Goal: Navigation & Orientation: Understand site structure

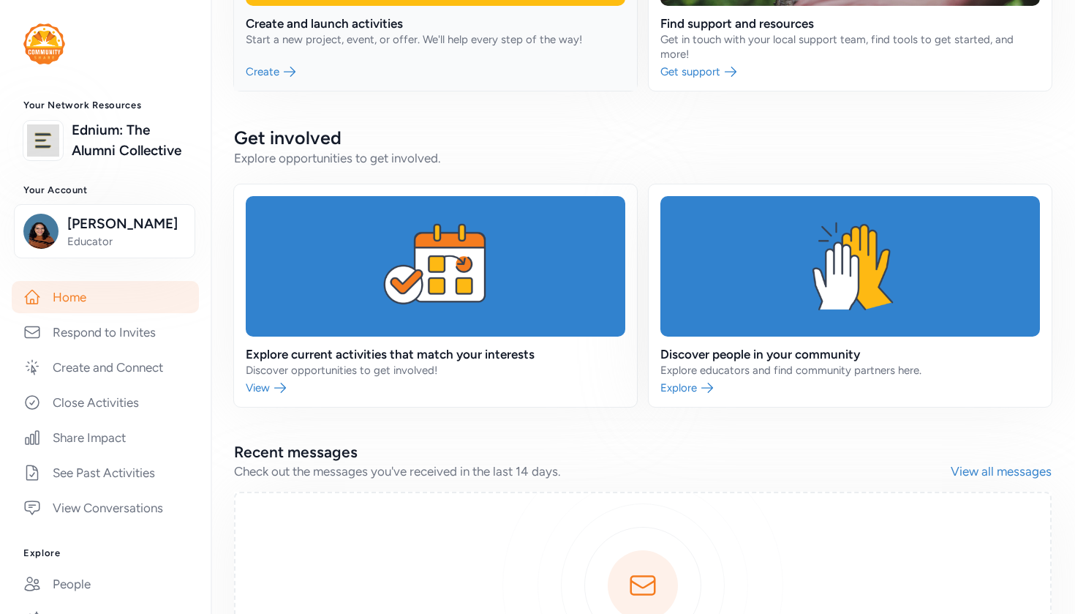
scroll to position [297, 0]
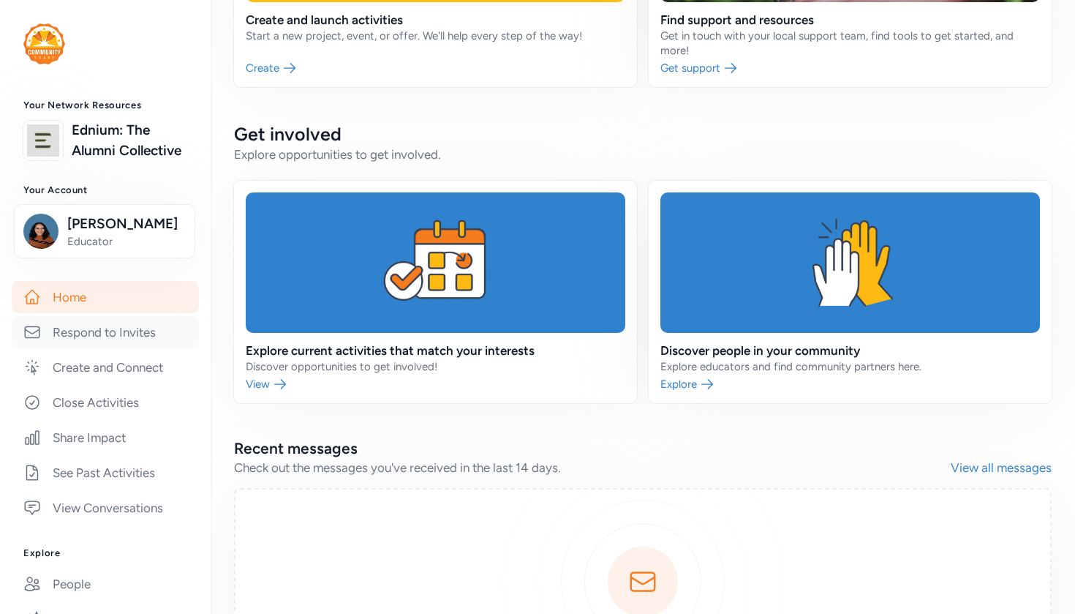
click at [132, 332] on link "Respond to Invites" at bounding box center [105, 332] width 187 height 32
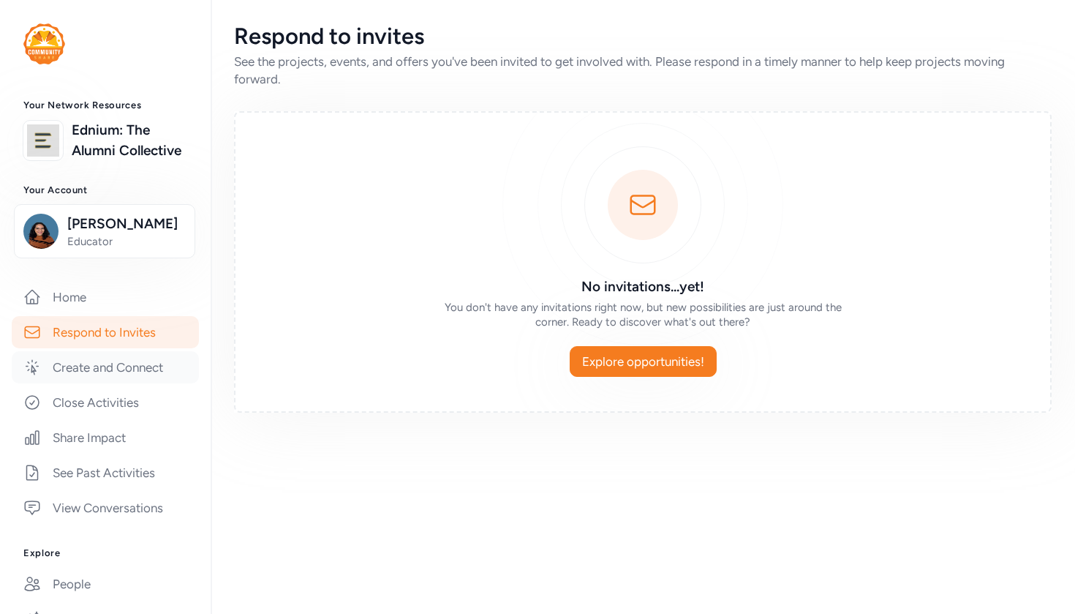
click at [126, 361] on link "Create and Connect" at bounding box center [105, 367] width 187 height 32
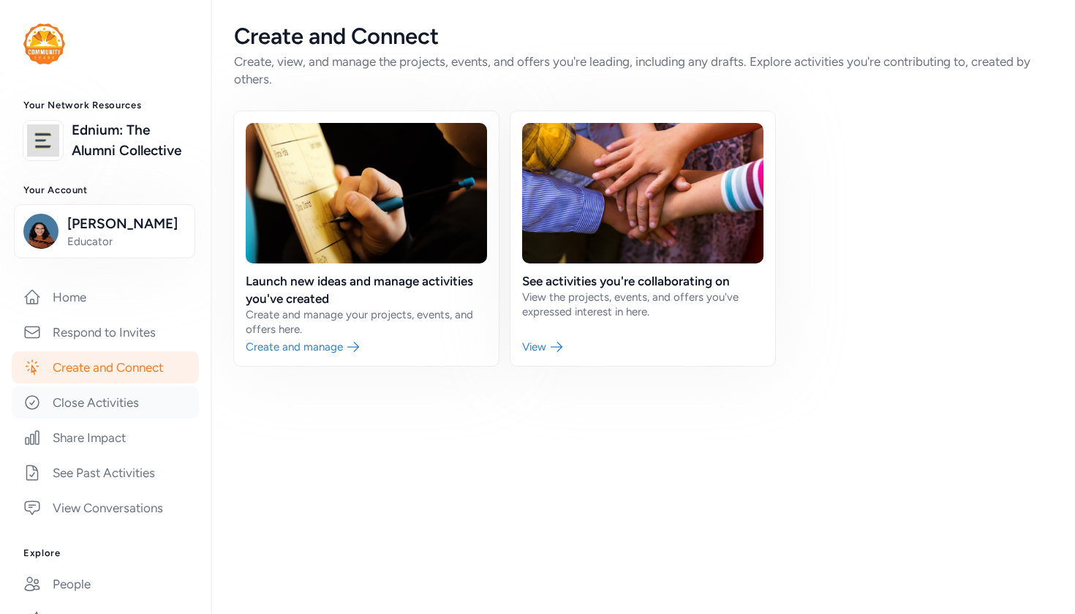
click at [123, 400] on link "Close Activities" at bounding box center [105, 402] width 187 height 32
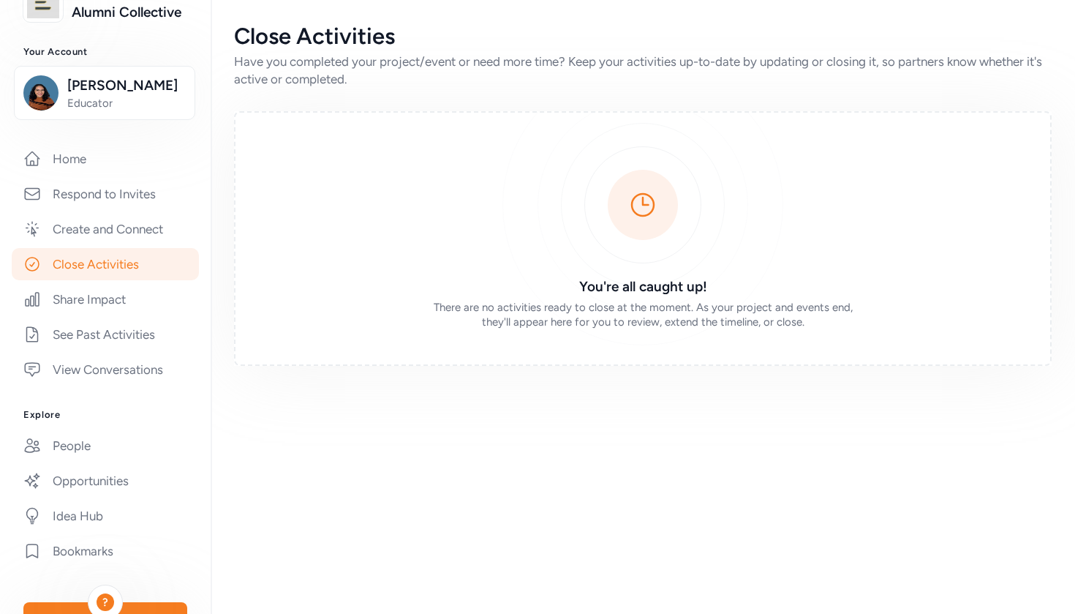
scroll to position [139, 0]
click at [91, 298] on link "Share Impact" at bounding box center [105, 298] width 187 height 32
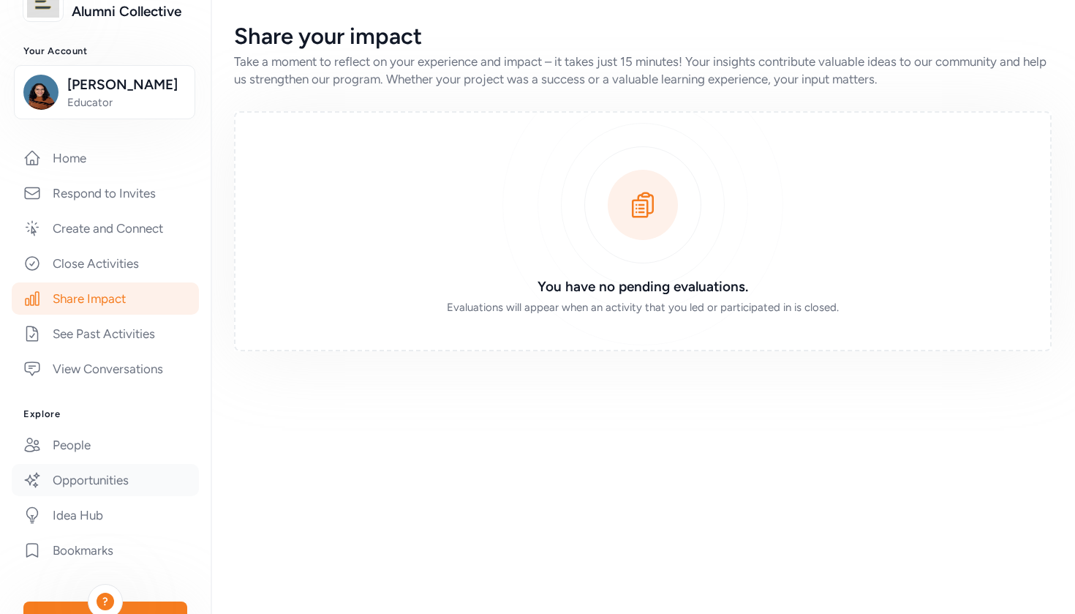
click at [78, 480] on link "Opportunities" at bounding box center [105, 480] width 187 height 32
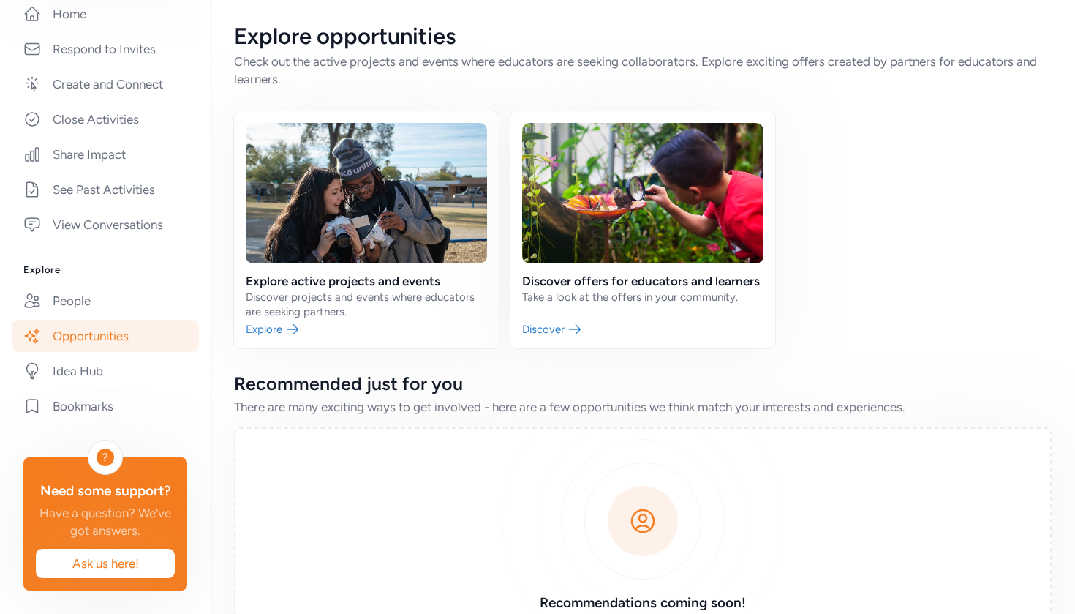
scroll to position [283, 0]
click at [102, 298] on link "People" at bounding box center [105, 300] width 187 height 32
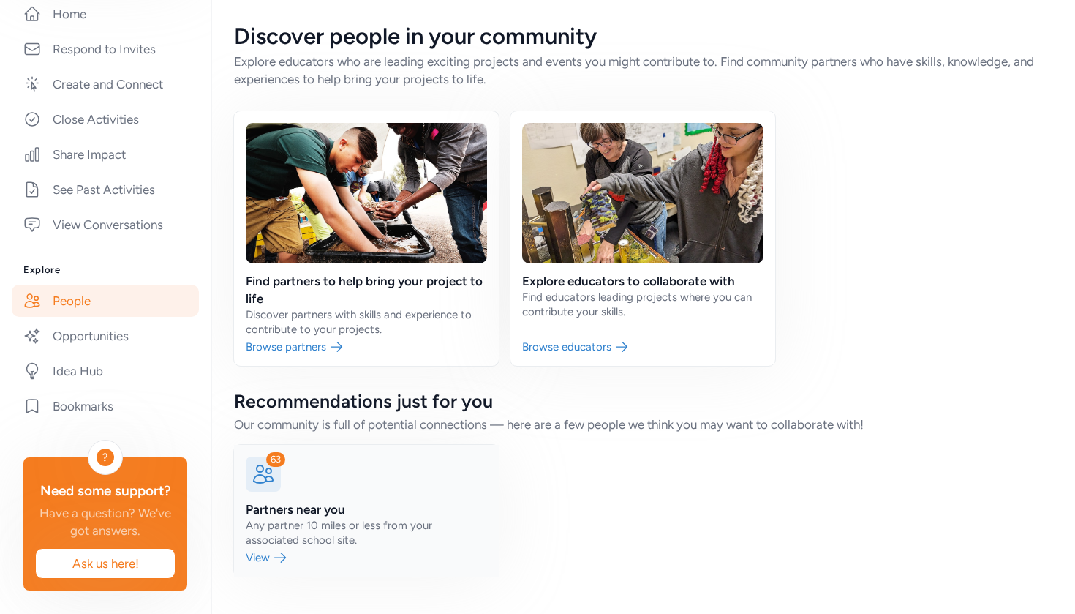
click at [317, 543] on link at bounding box center [366, 511] width 265 height 132
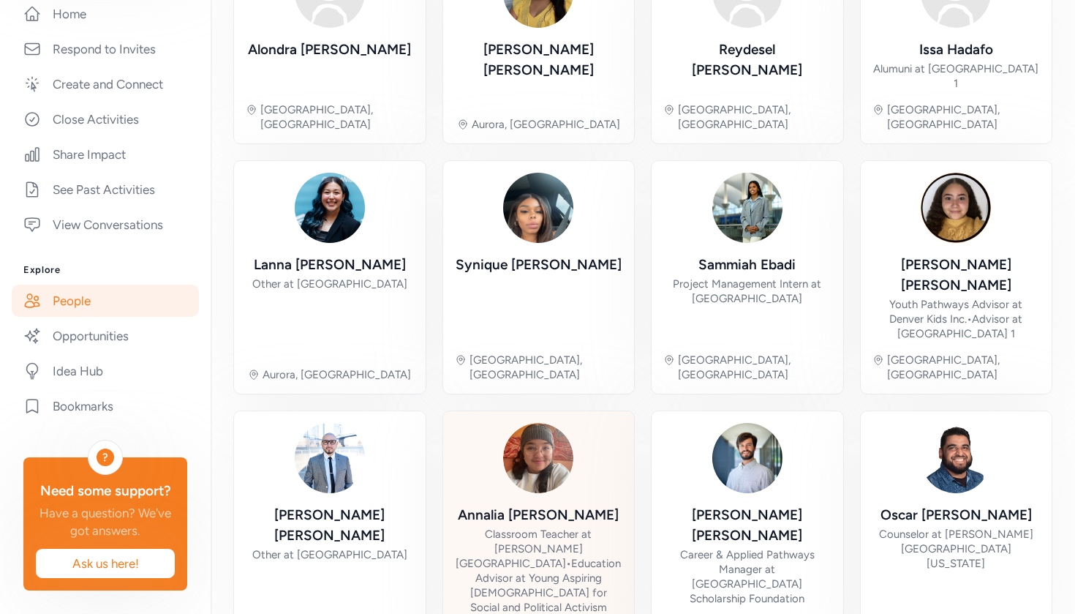
scroll to position [481, 0]
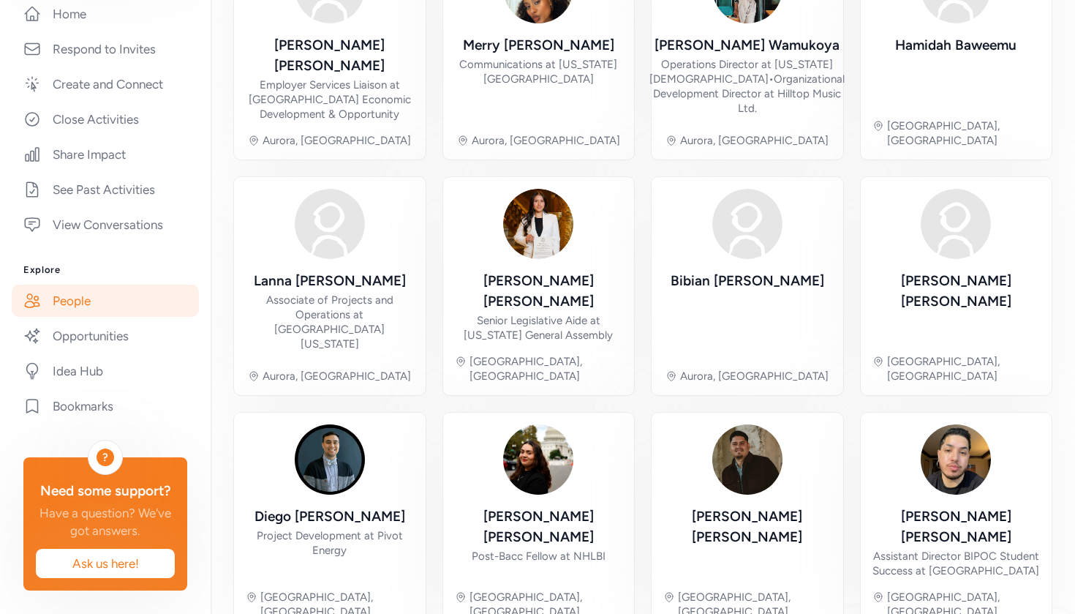
scroll to position [423, 0]
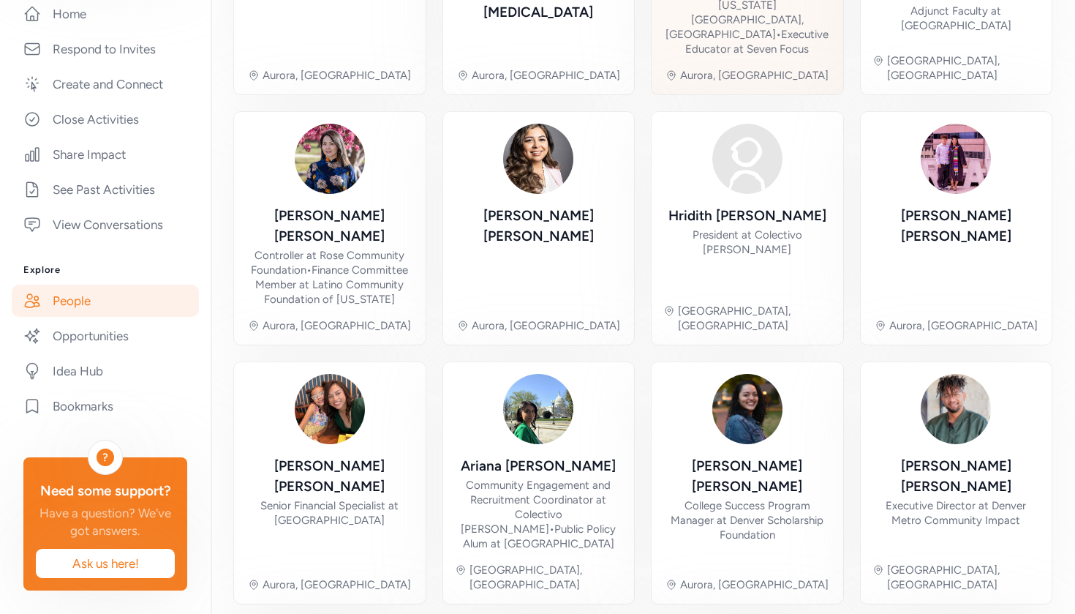
scroll to position [309, 0]
